Goal: Information Seeking & Learning: Learn about a topic

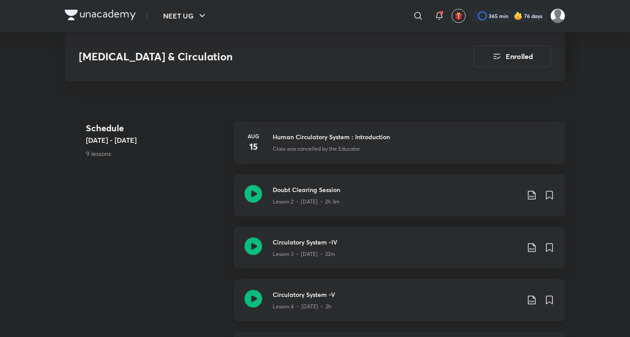
scroll to position [578, 0]
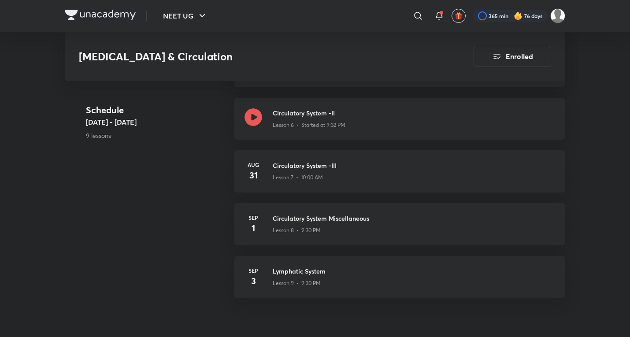
scroll to position [726, 0]
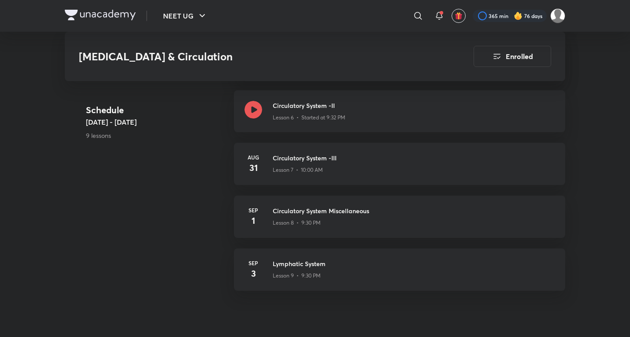
scroll to position [578, 0]
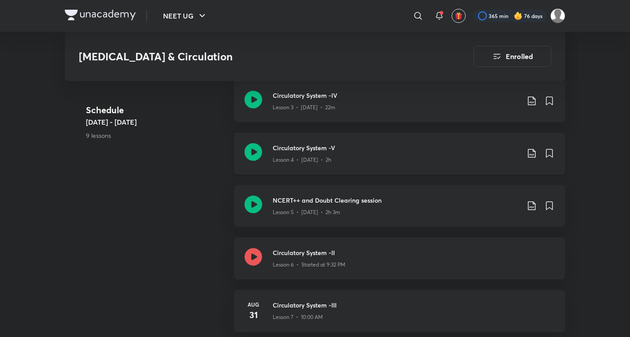
click at [307, 156] on div "Circulatory System -V Lesson 4 • Aug 27 • 2h" at bounding box center [399, 154] width 331 height 42
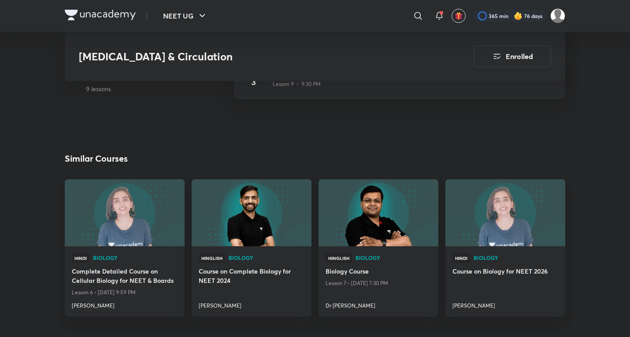
scroll to position [477, 0]
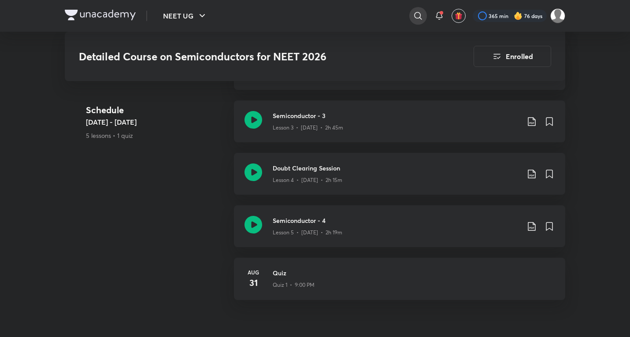
click at [413, 20] on icon at bounding box center [418, 16] width 11 height 11
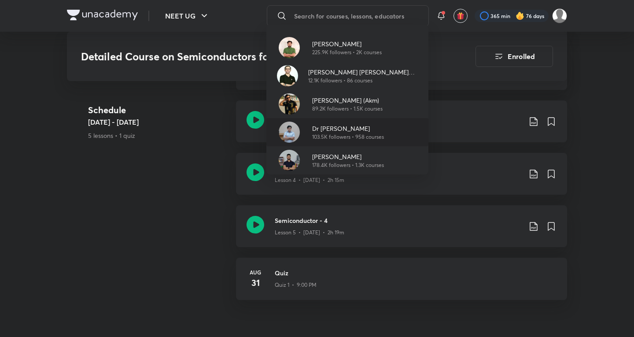
click at [327, 140] on p "103.5K followers • 958 courses" at bounding box center [348, 137] width 72 height 8
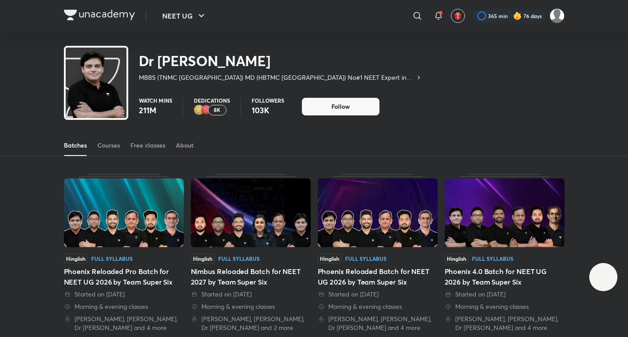
click at [116, 148] on div "Courses" at bounding box center [108, 145] width 22 height 9
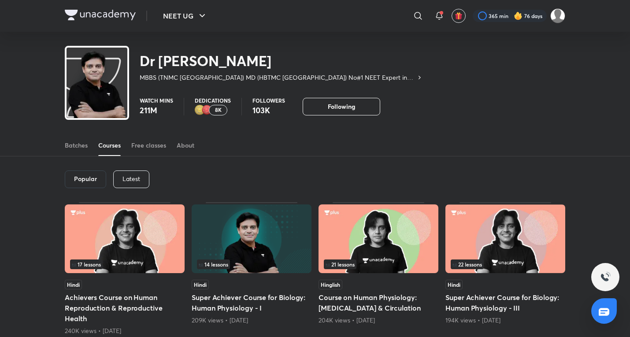
click at [133, 181] on p "Latest" at bounding box center [131, 178] width 18 height 7
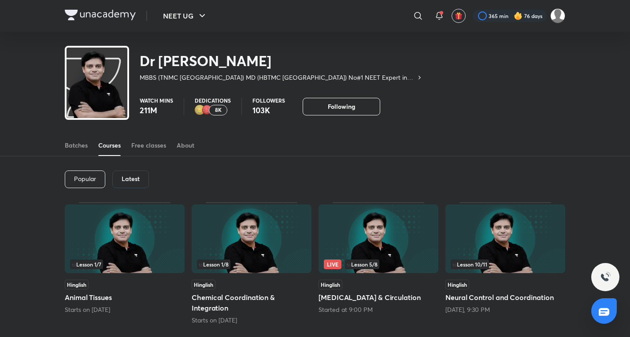
click at [259, 233] on img at bounding box center [252, 238] width 120 height 69
click at [237, 256] on img at bounding box center [252, 238] width 120 height 69
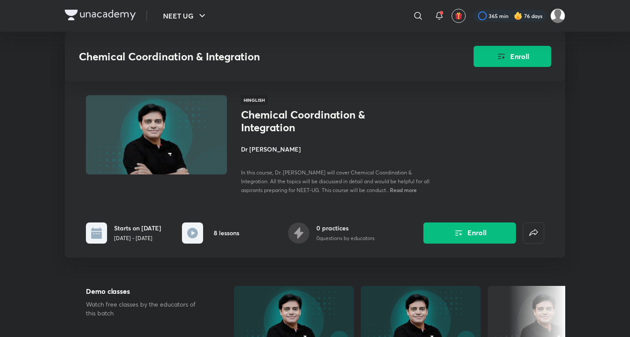
scroll to position [294, 0]
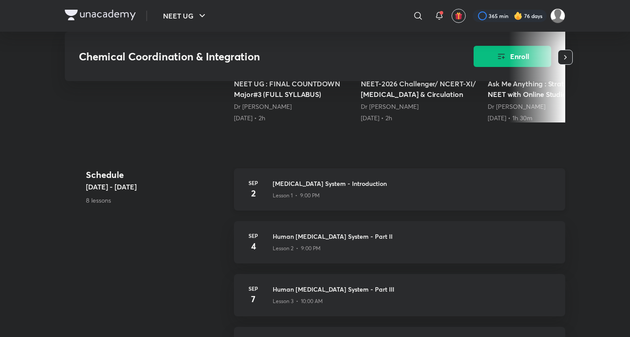
click at [293, 190] on div "Lesson 1 • 9:00 PM" at bounding box center [414, 193] width 282 height 11
